Goal: Book appointment/travel/reservation: Book appointment/travel/reservation

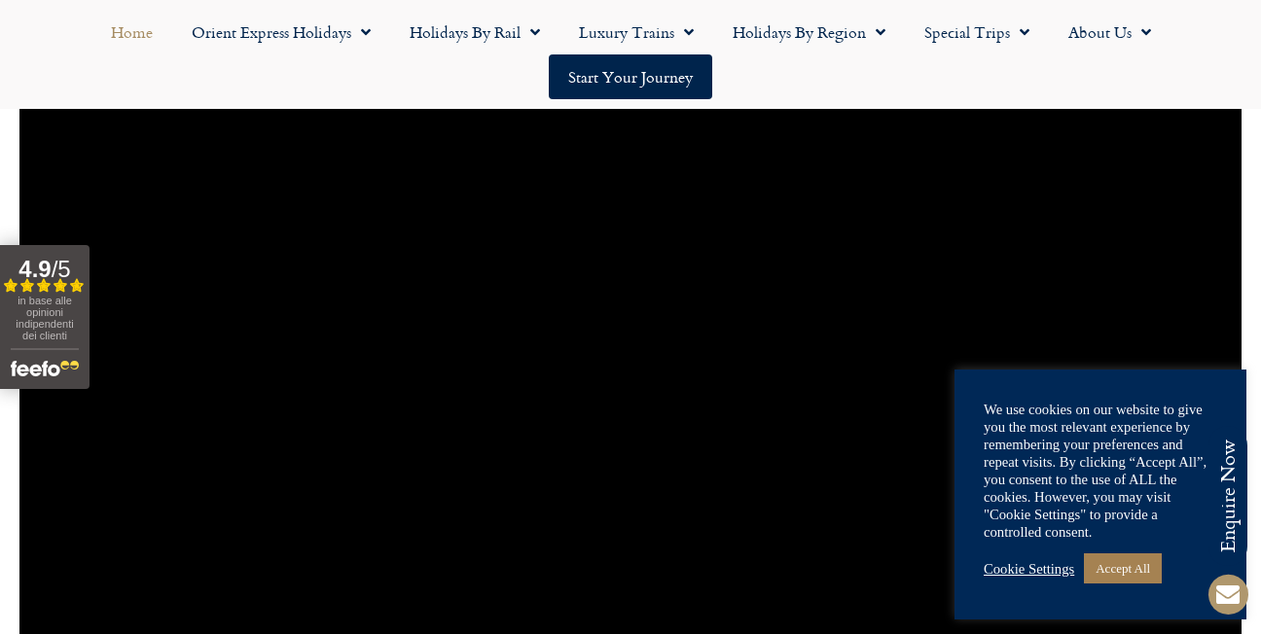
scroll to position [1459, 0]
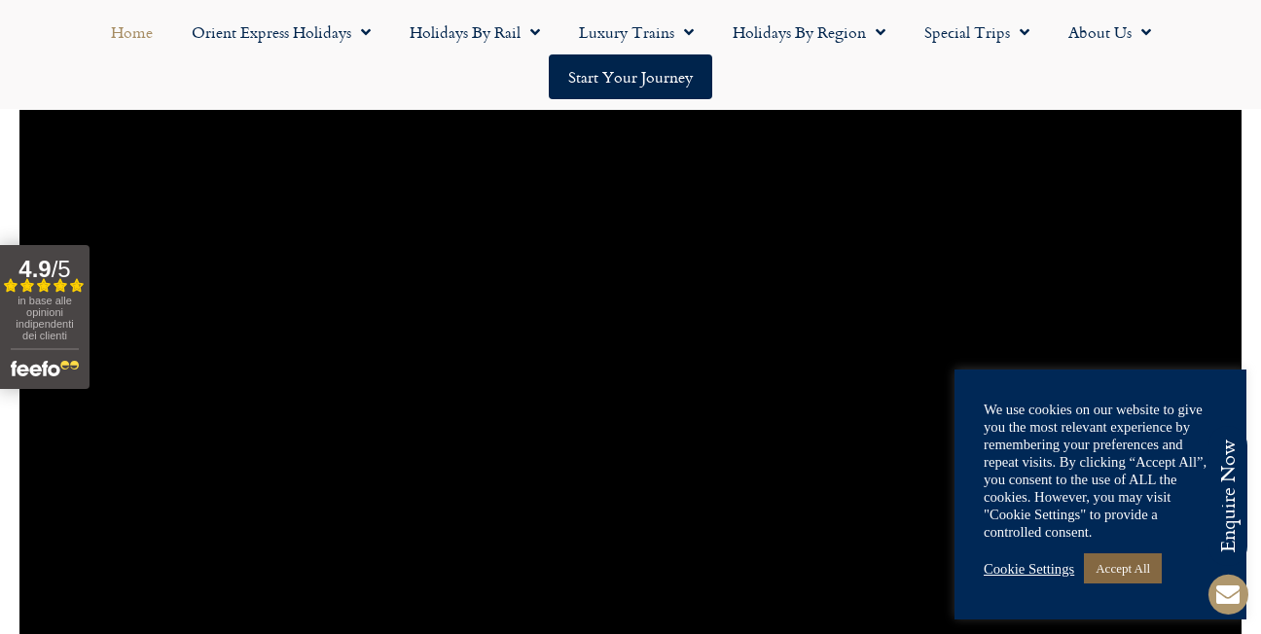
click at [1120, 570] on link "Accept All" at bounding box center [1123, 568] width 78 height 30
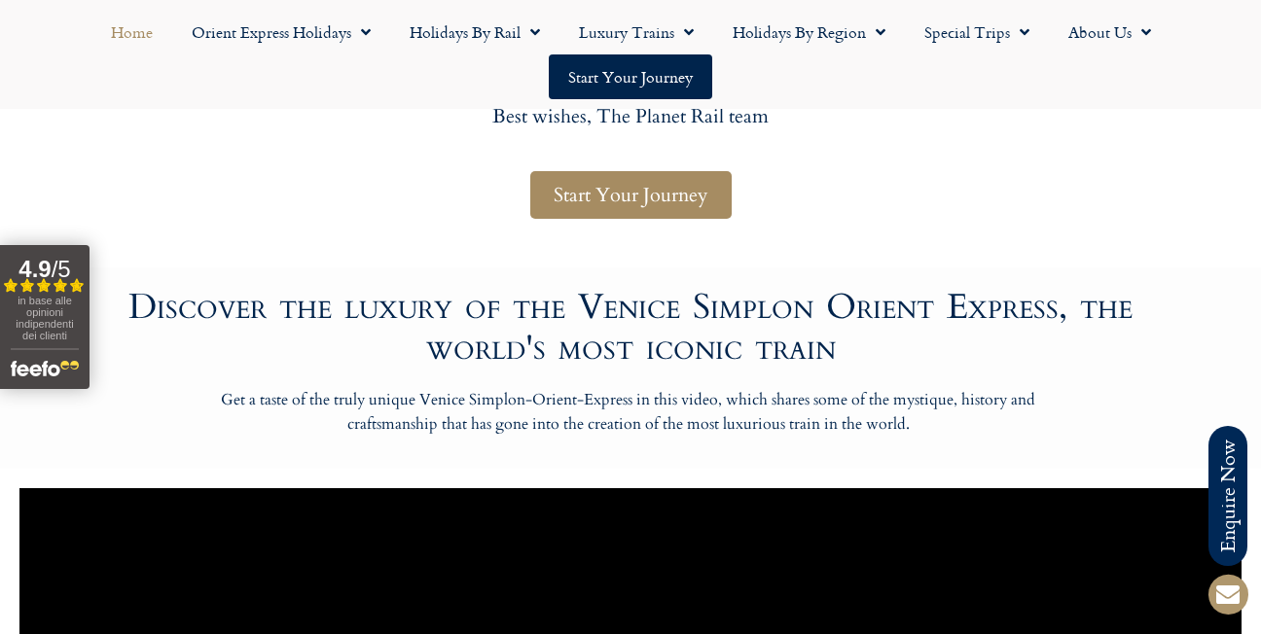
scroll to position [1070, 0]
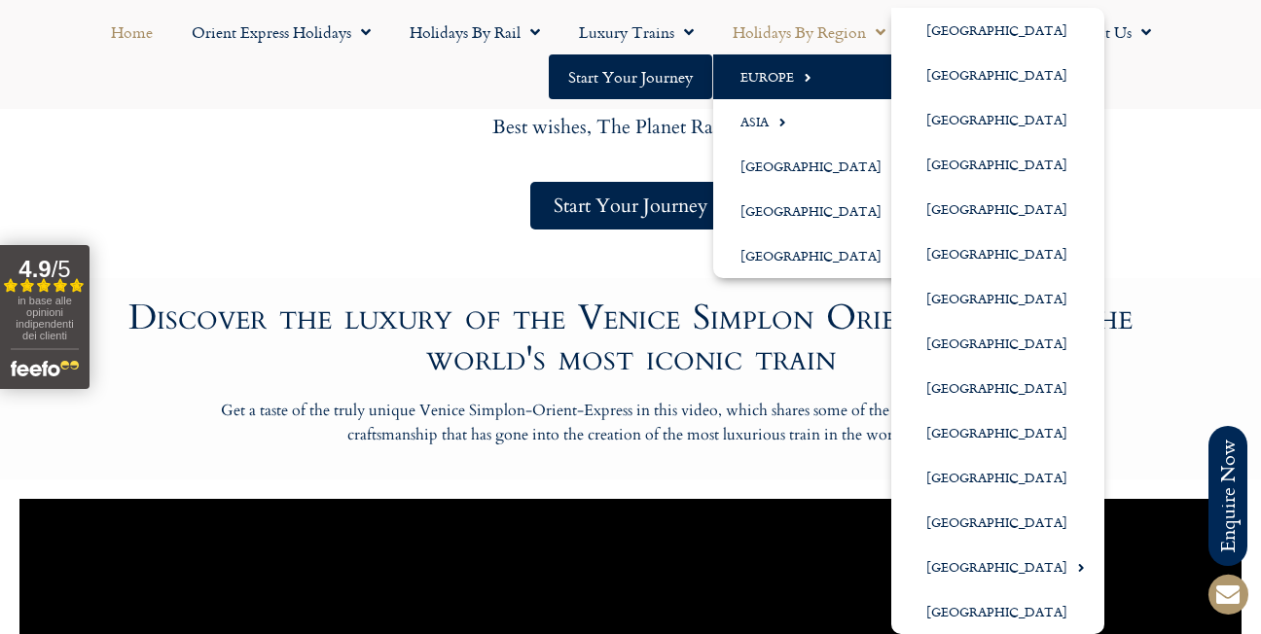
click at [713, 81] on link "Europe" at bounding box center [815, 76] width 205 height 45
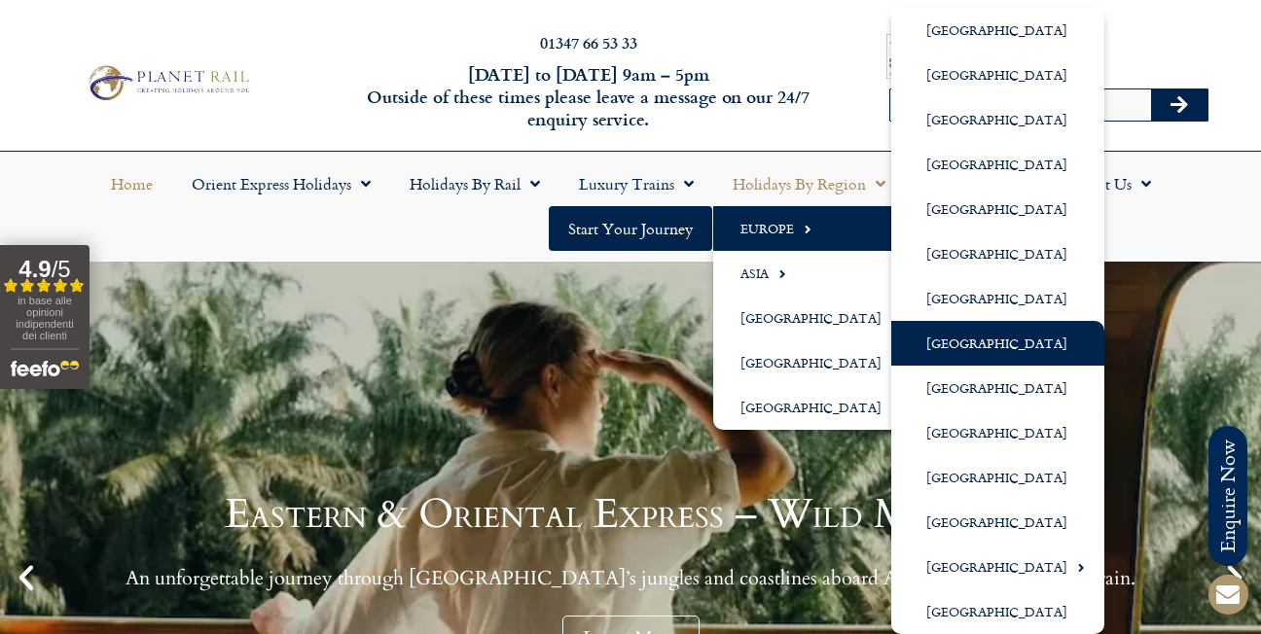
click at [891, 350] on link "[GEOGRAPHIC_DATA]" at bounding box center [997, 343] width 213 height 45
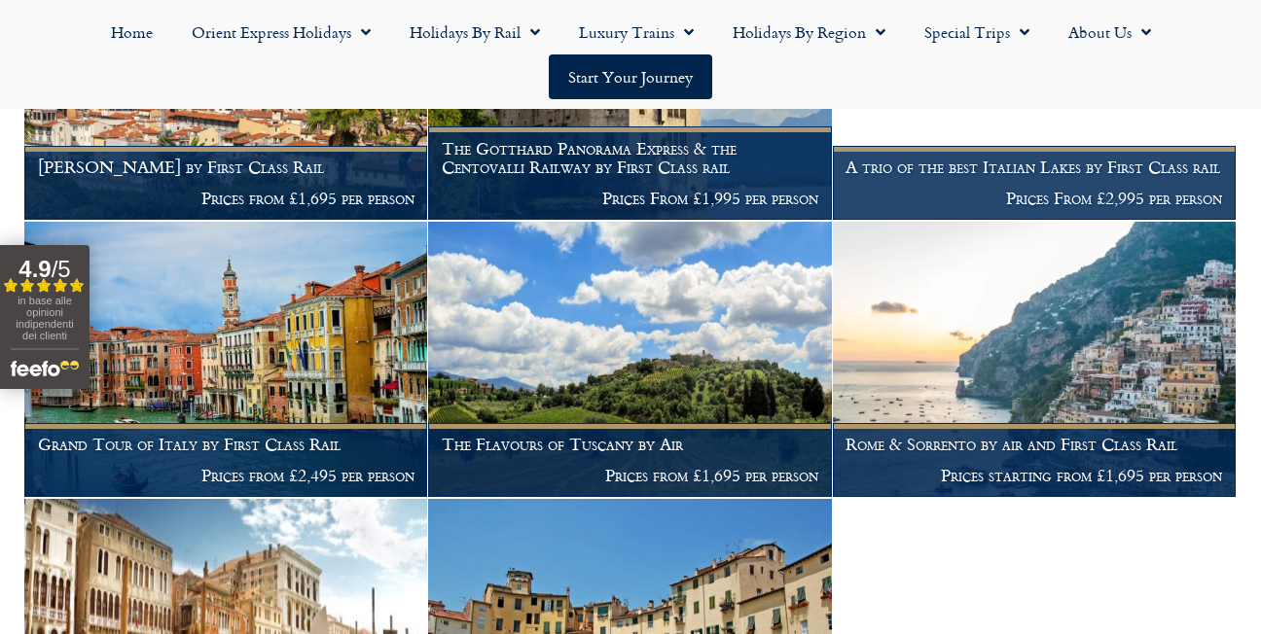
scroll to position [1489, 0]
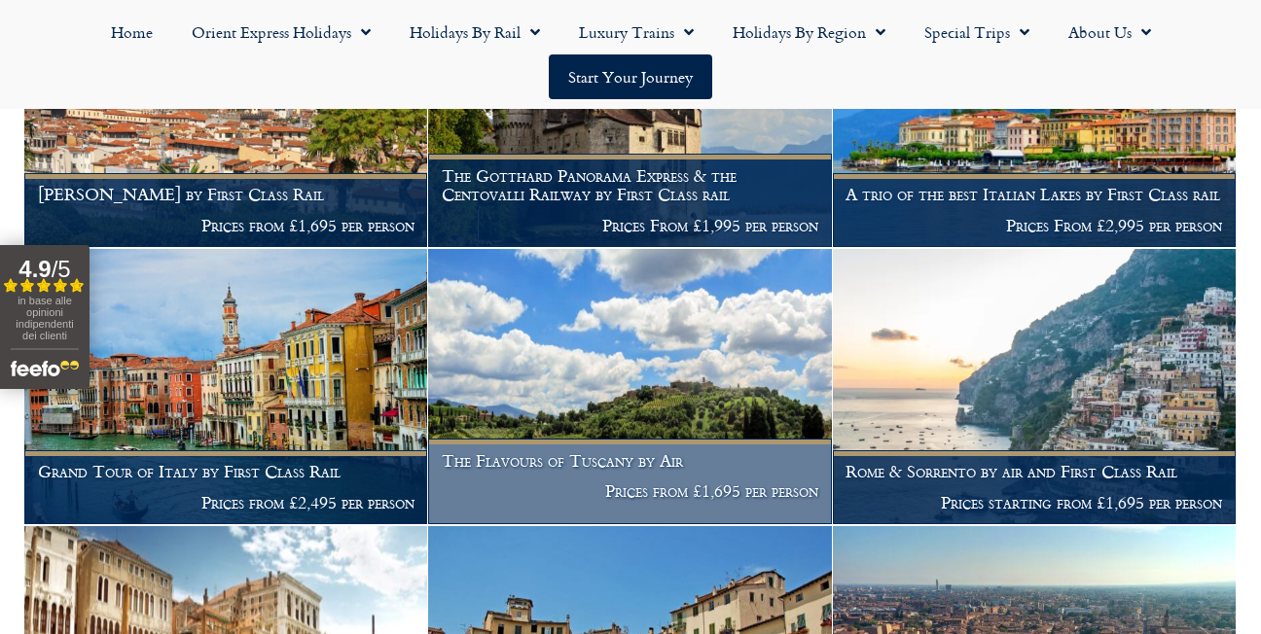
click at [612, 451] on h1 "The Flavours of Tuscany by Air" at bounding box center [630, 460] width 376 height 19
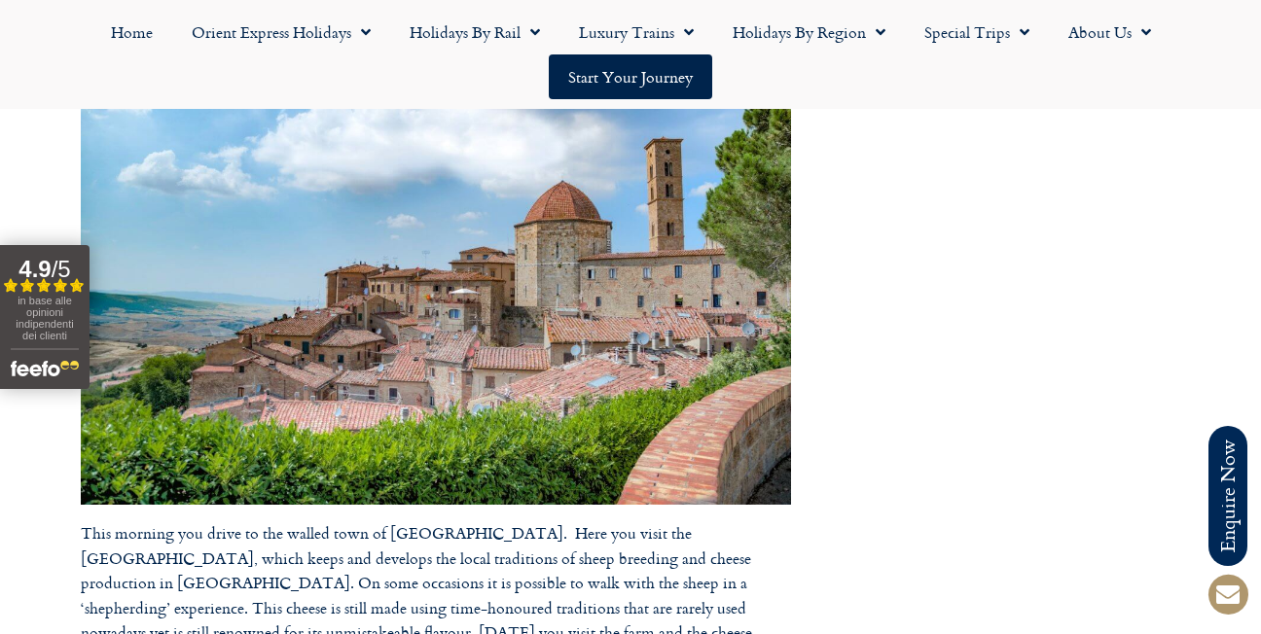
scroll to position [3501, 0]
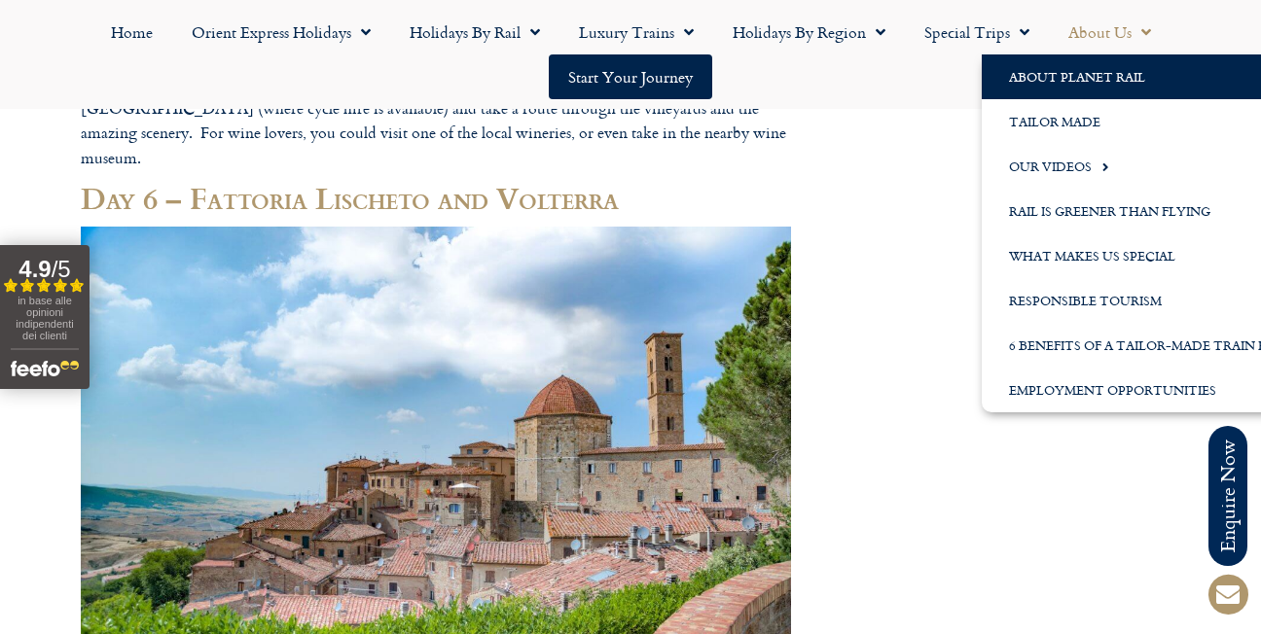
click at [1005, 77] on link "About Planet Rail" at bounding box center [1160, 76] width 358 height 45
